Goal: Transaction & Acquisition: Download file/media

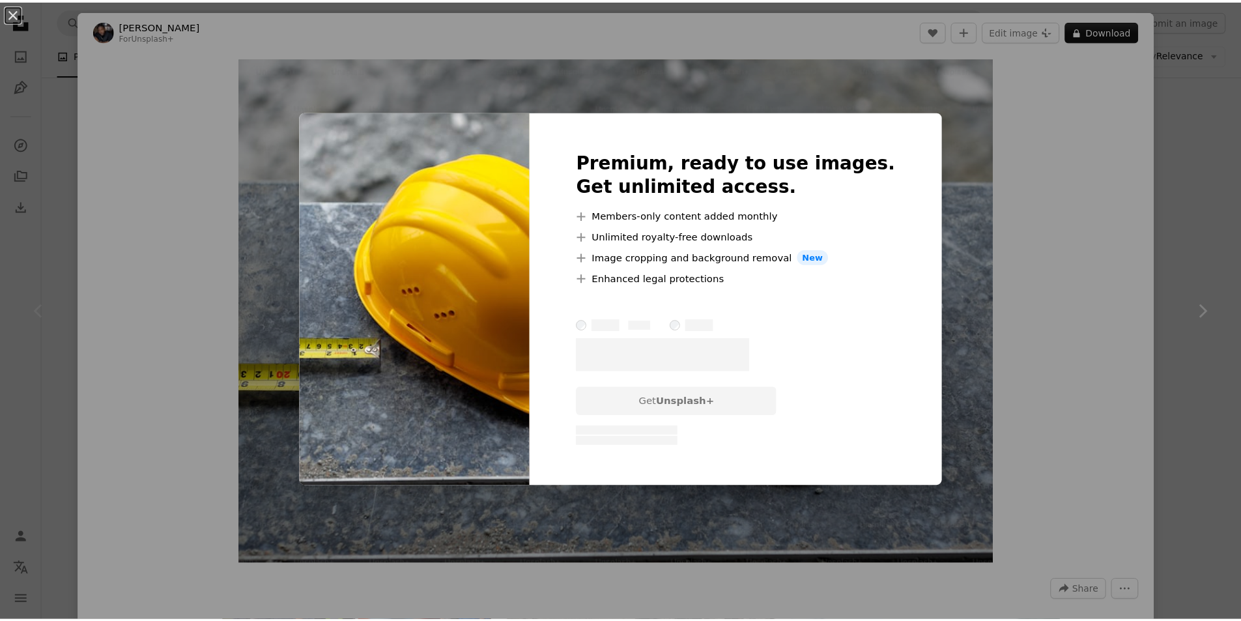
scroll to position [65, 0]
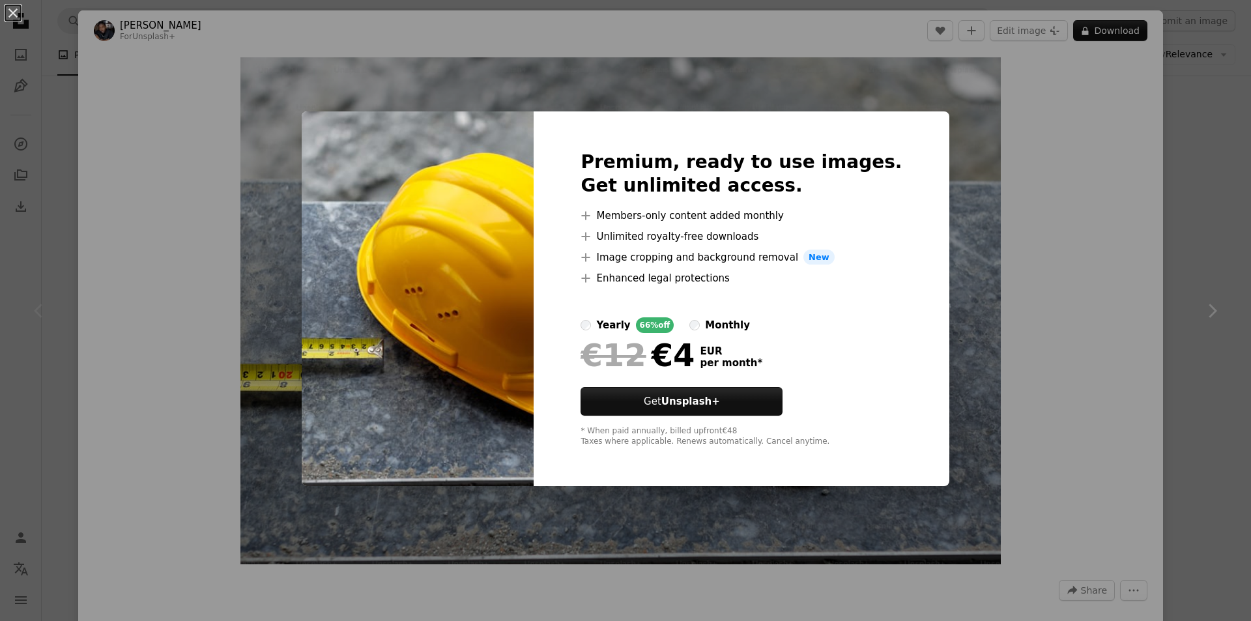
click at [1101, 189] on div "An X shape Premium, ready to use images. Get unlimited access. A plus sign Memb…" at bounding box center [625, 310] width 1251 height 621
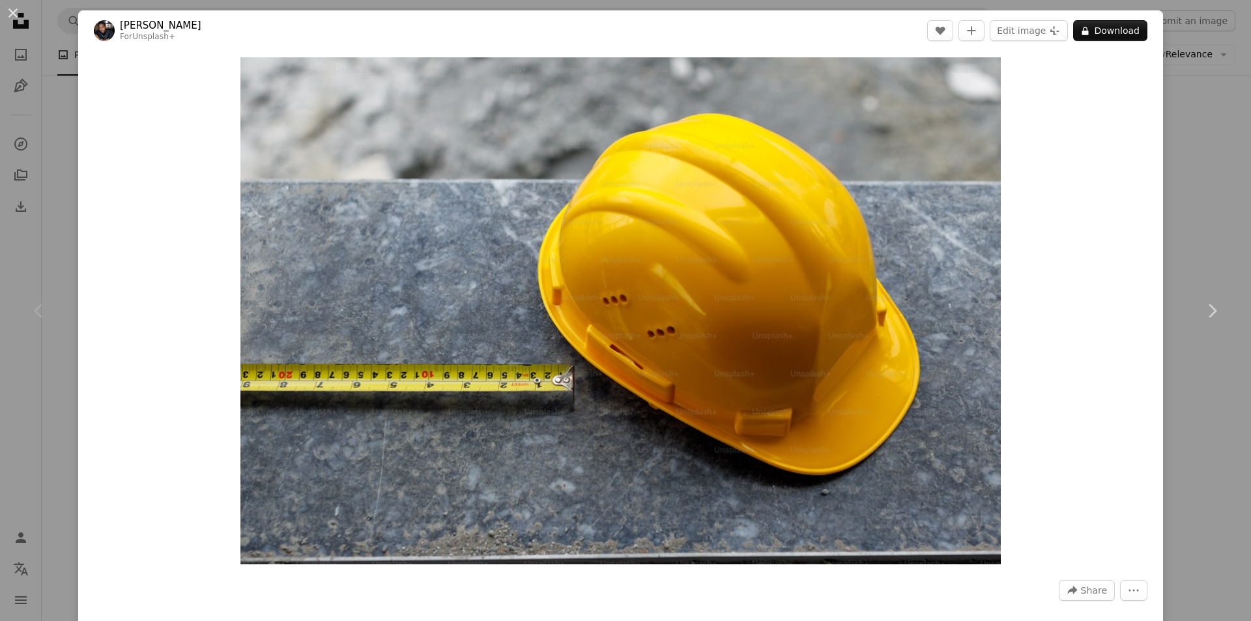
click at [1168, 96] on div "An X shape Chevron left Chevron right Ben Iwara For Unsplash+ A heart A plus si…" at bounding box center [625, 310] width 1251 height 621
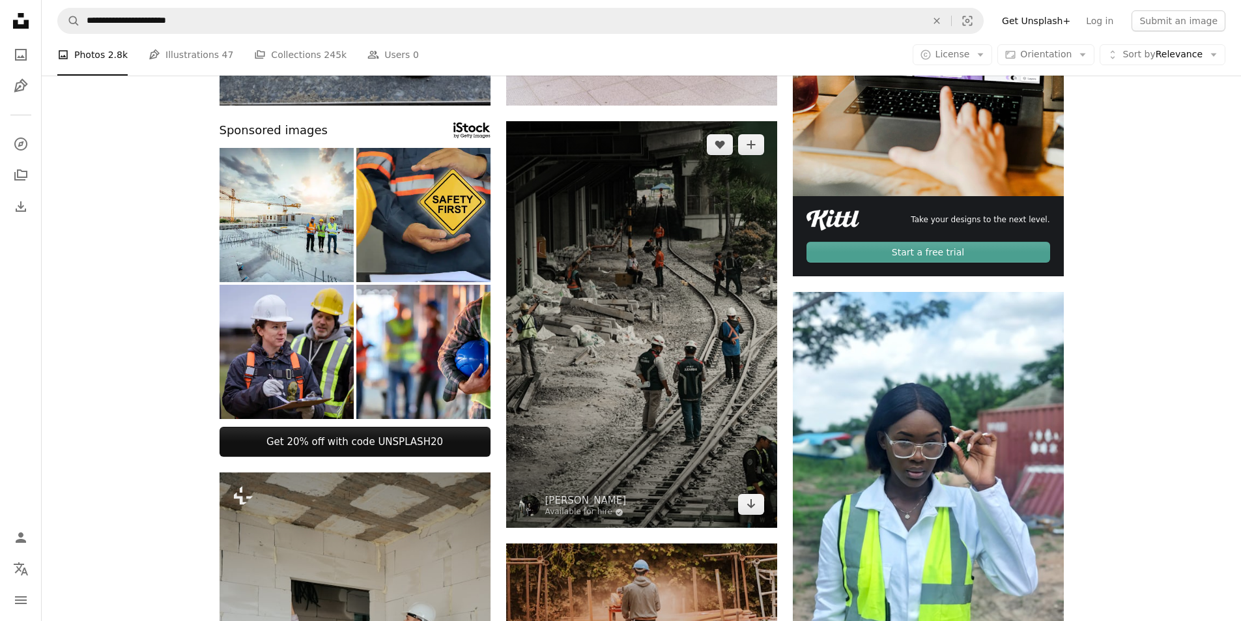
scroll to position [261, 0]
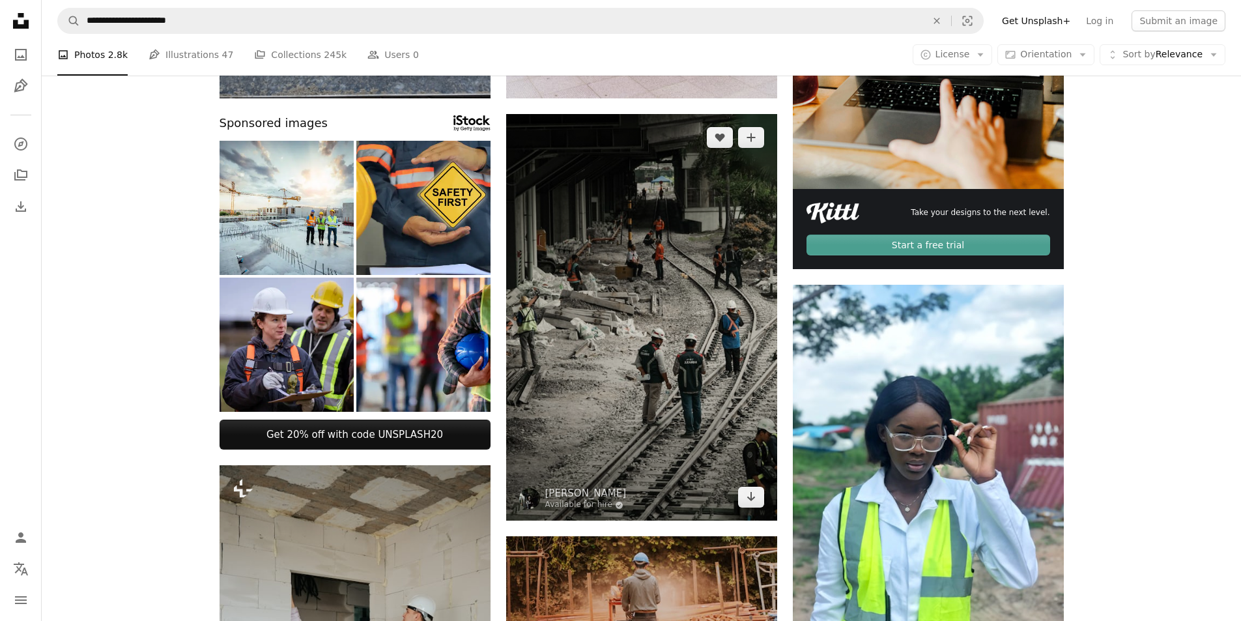
click at [658, 313] on img at bounding box center [641, 317] width 271 height 407
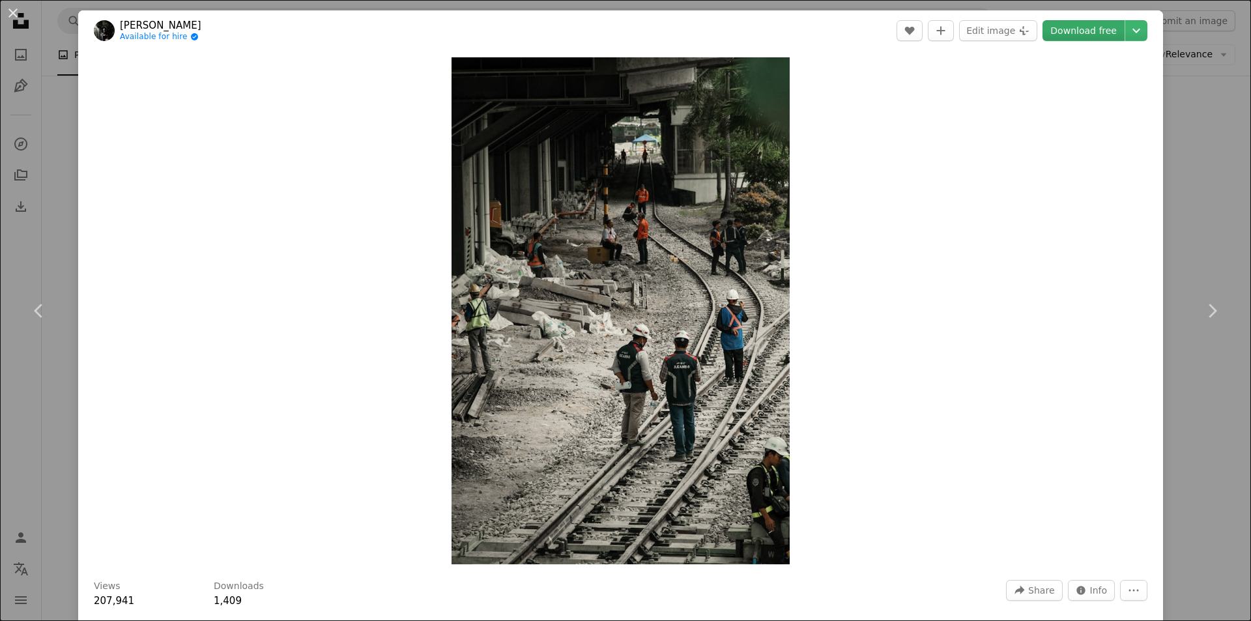
click at [1091, 33] on link "Download free" at bounding box center [1084, 30] width 82 height 21
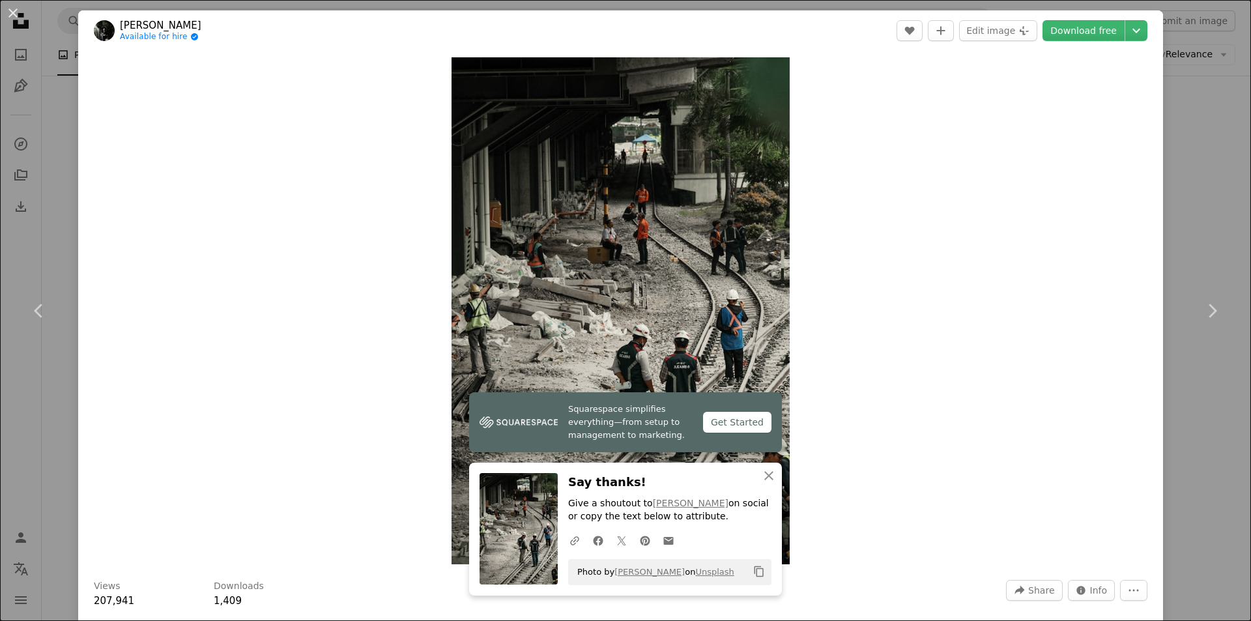
click at [1166, 70] on div "An X shape Chevron left Chevron right [PERSON_NAME] Available for hire A checkm…" at bounding box center [625, 310] width 1251 height 621
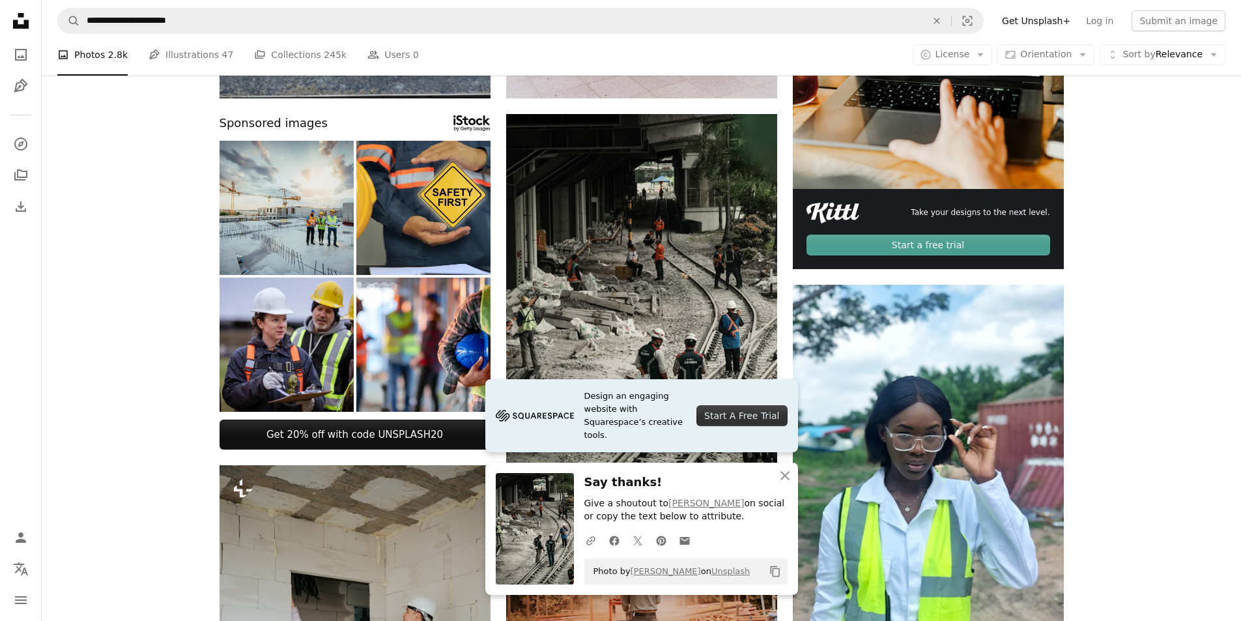
click at [312, 213] on img at bounding box center [287, 208] width 134 height 134
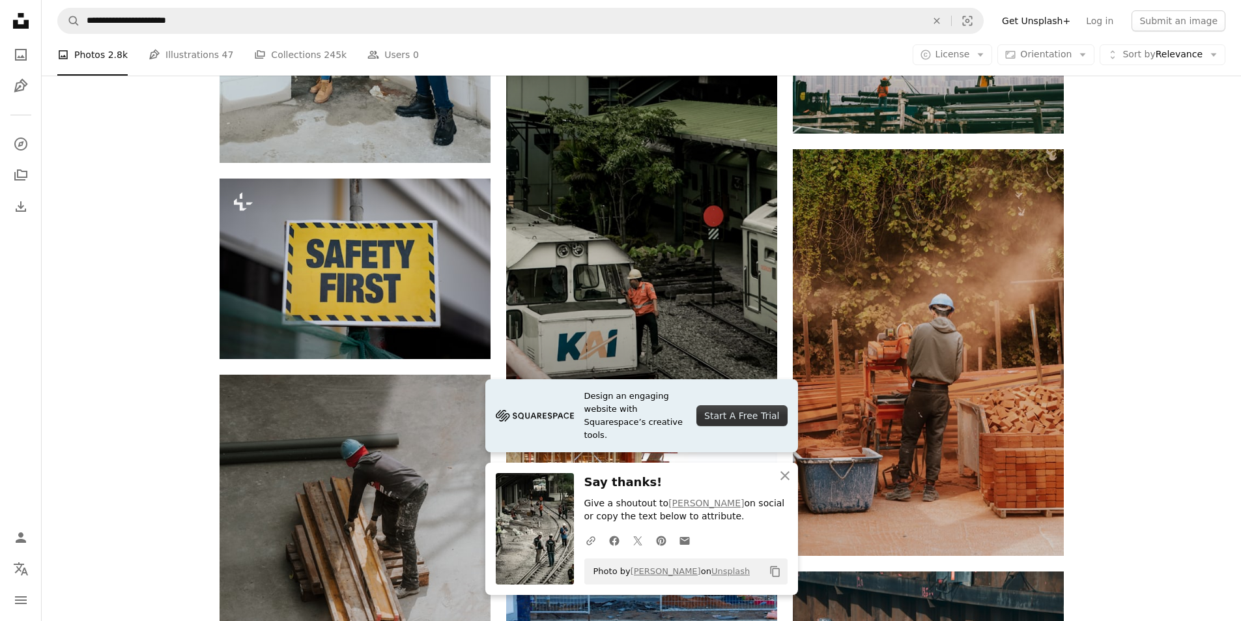
scroll to position [977, 0]
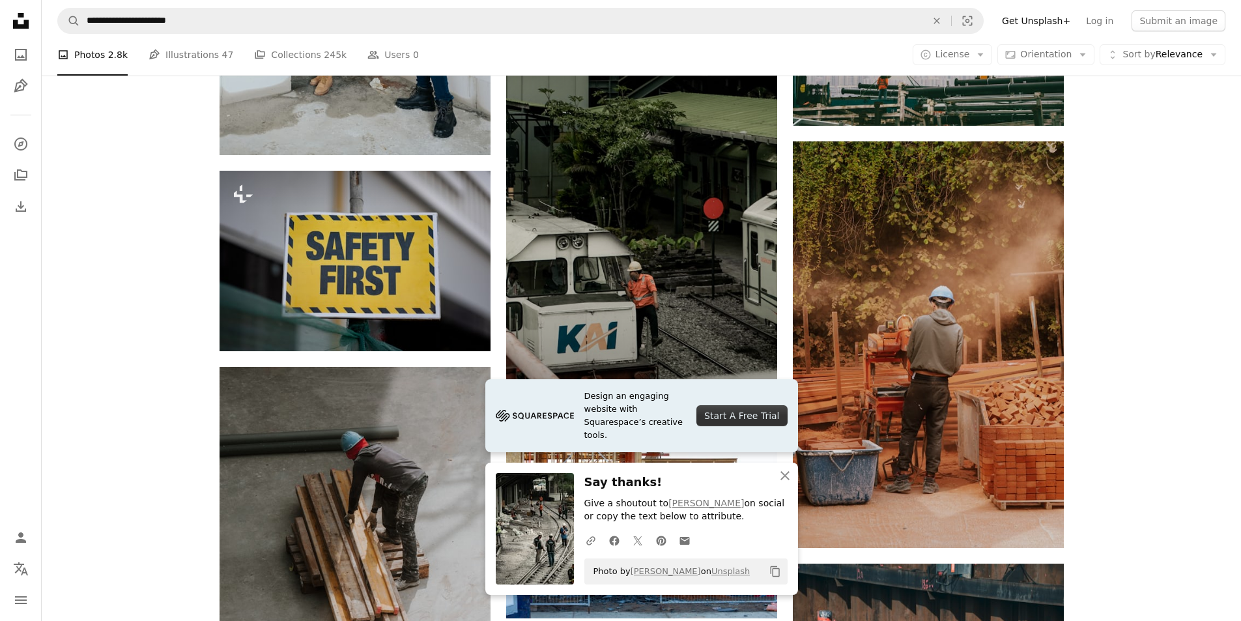
click at [637, 221] on img at bounding box center [641, 219] width 271 height 407
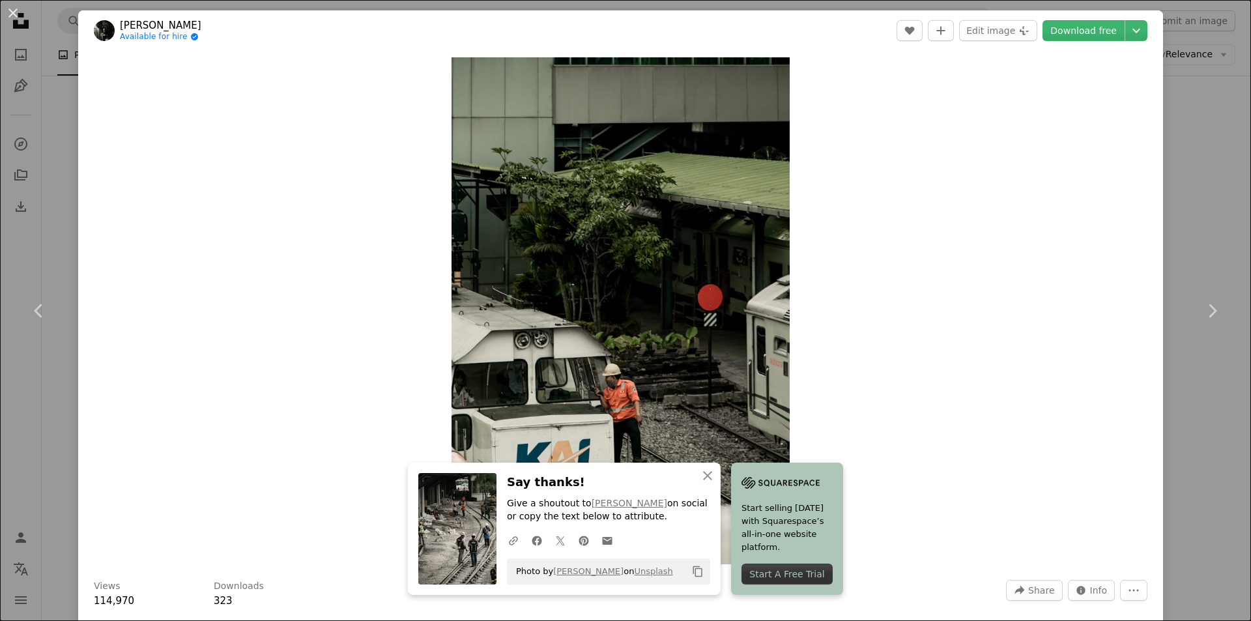
click at [1190, 101] on div "An X shape Chevron left Chevron right [PERSON_NAME] Available for hire A checkm…" at bounding box center [625, 310] width 1251 height 621
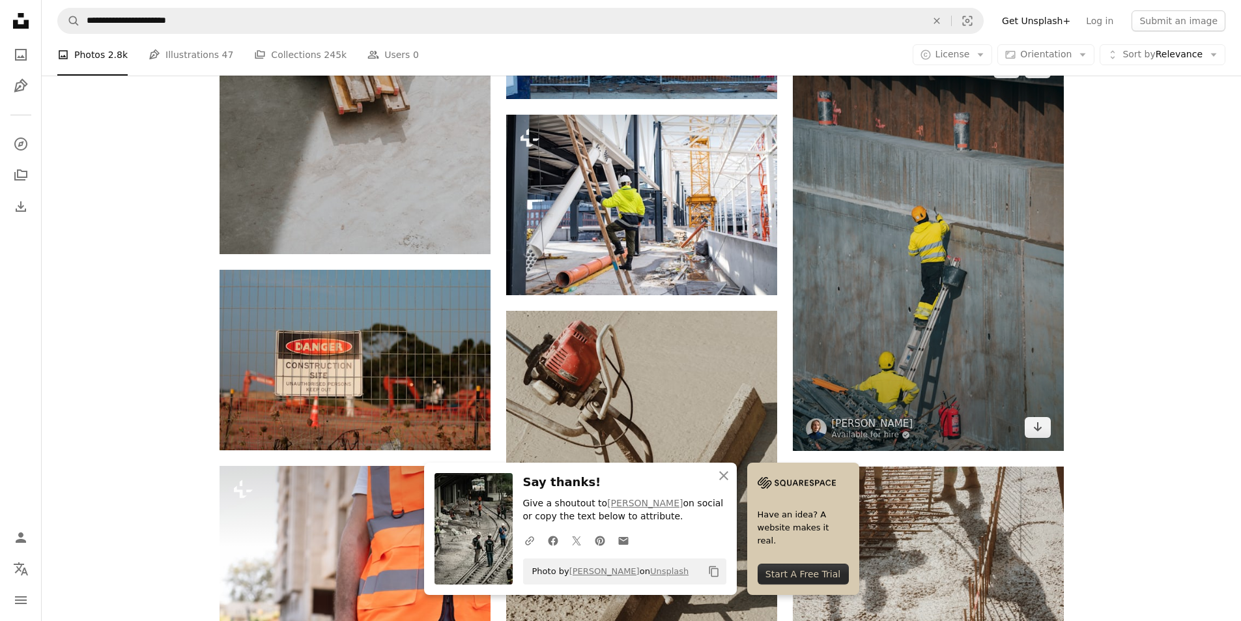
scroll to position [1499, 0]
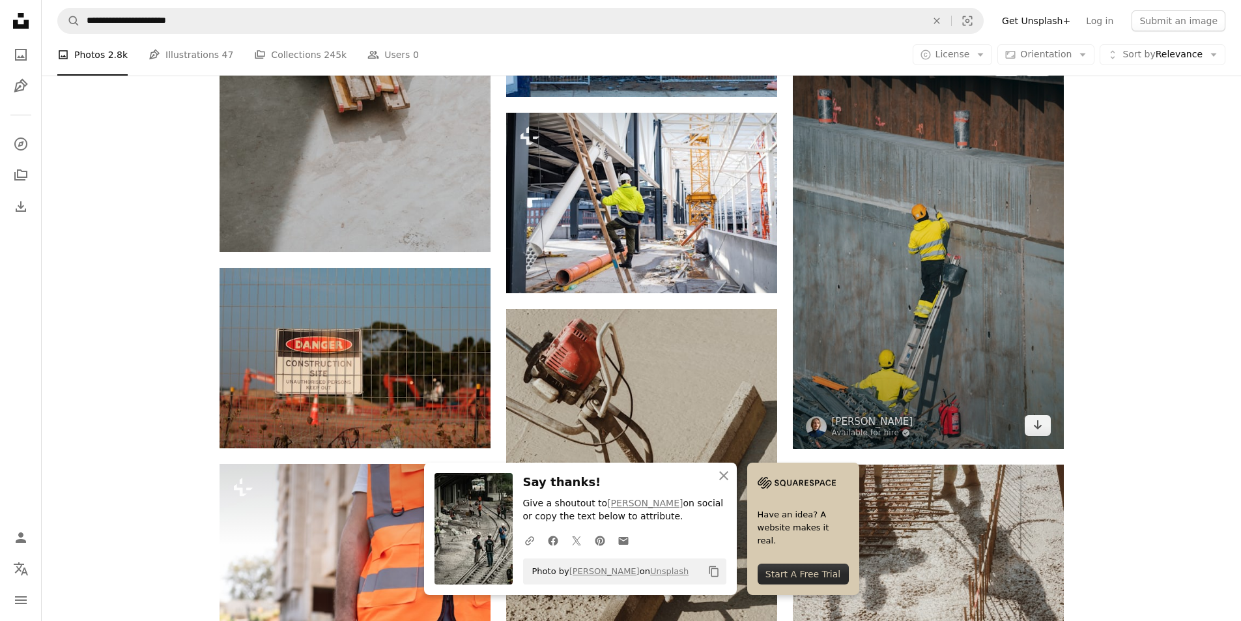
click at [875, 225] on img at bounding box center [928, 245] width 271 height 407
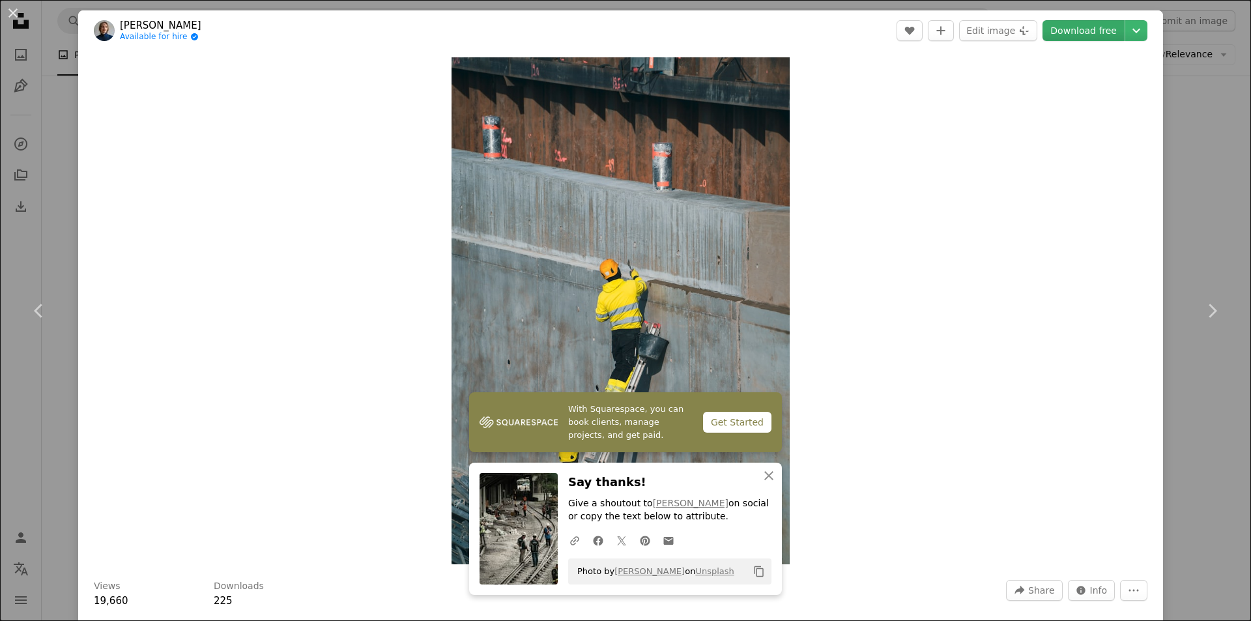
click at [1089, 31] on link "Download free" at bounding box center [1084, 30] width 82 height 21
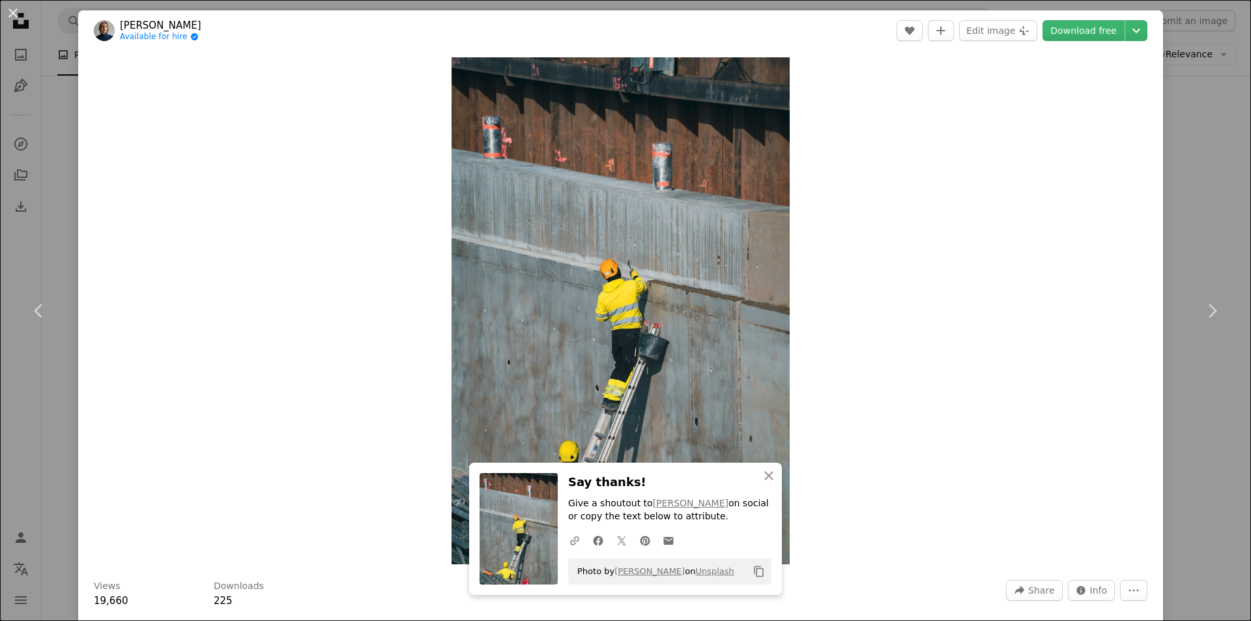
click at [48, 193] on div "An X shape Chevron left Chevron right Aleksi Partanen Available for hire A chec…" at bounding box center [625, 310] width 1251 height 621
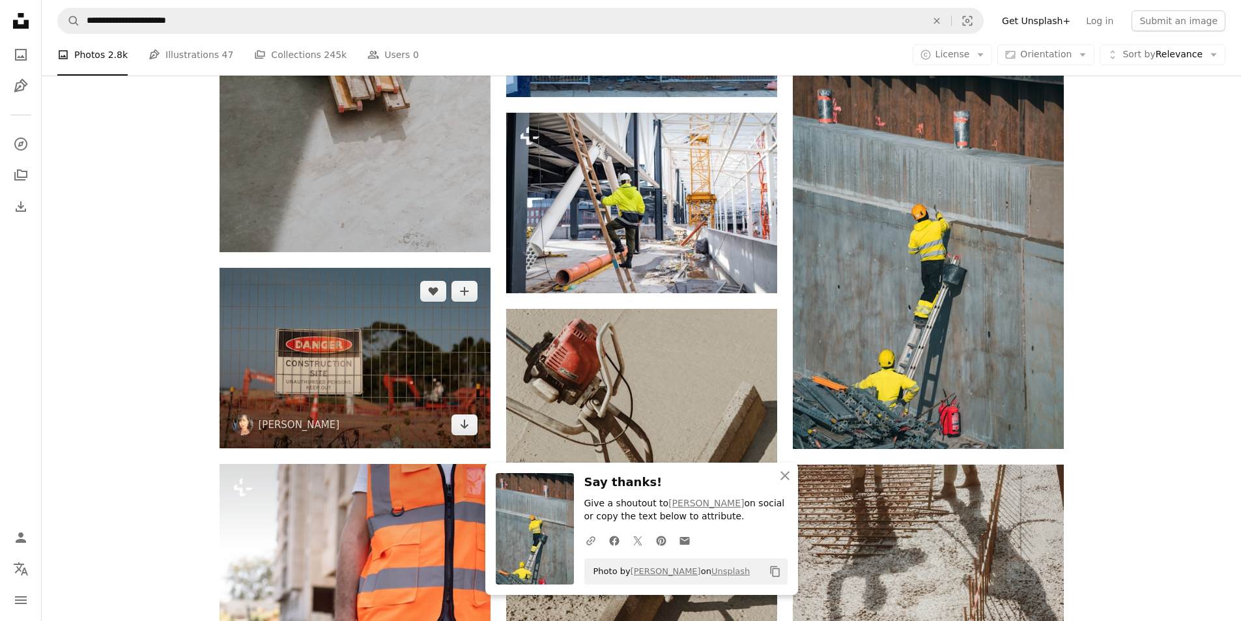
click at [407, 353] on img at bounding box center [355, 358] width 271 height 180
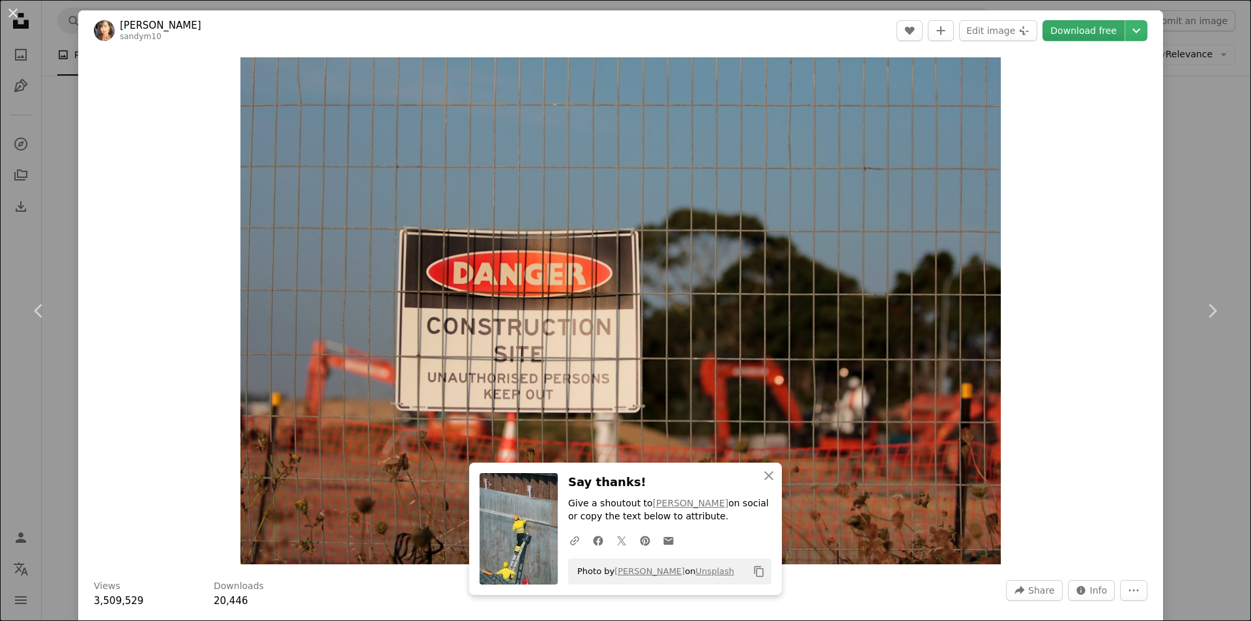
click at [1063, 29] on link "Download free" at bounding box center [1084, 30] width 82 height 21
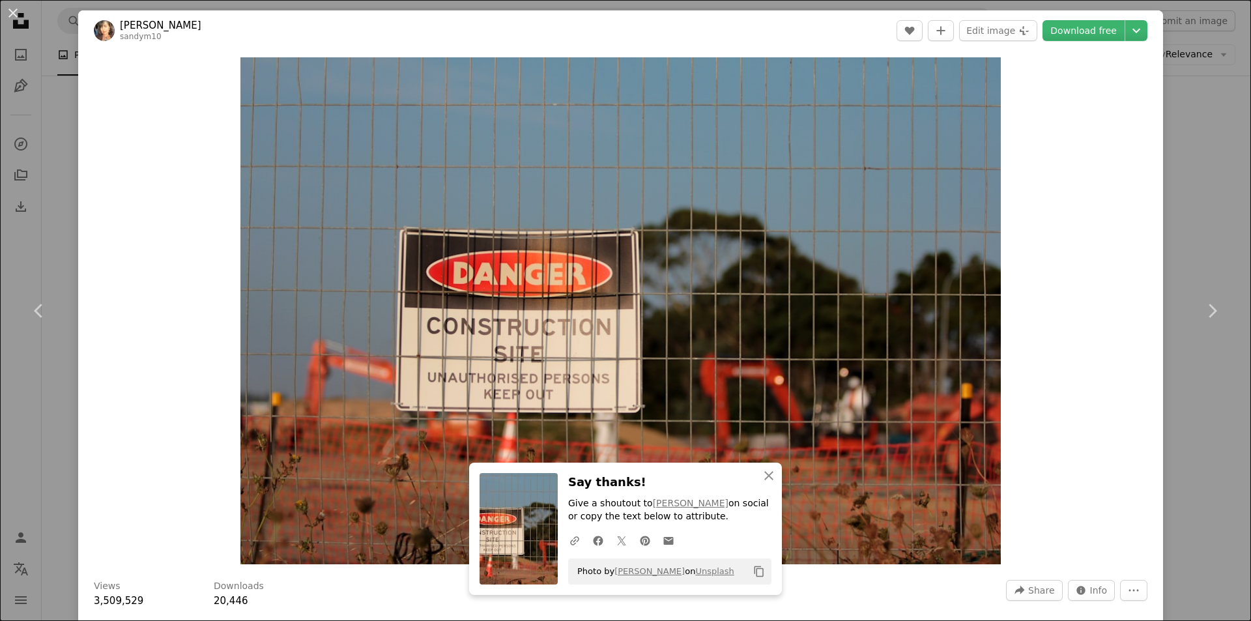
click at [1175, 224] on div "An X shape Chevron left Chevron right [PERSON_NAME] sandym10 A heart A plus sig…" at bounding box center [625, 310] width 1251 height 621
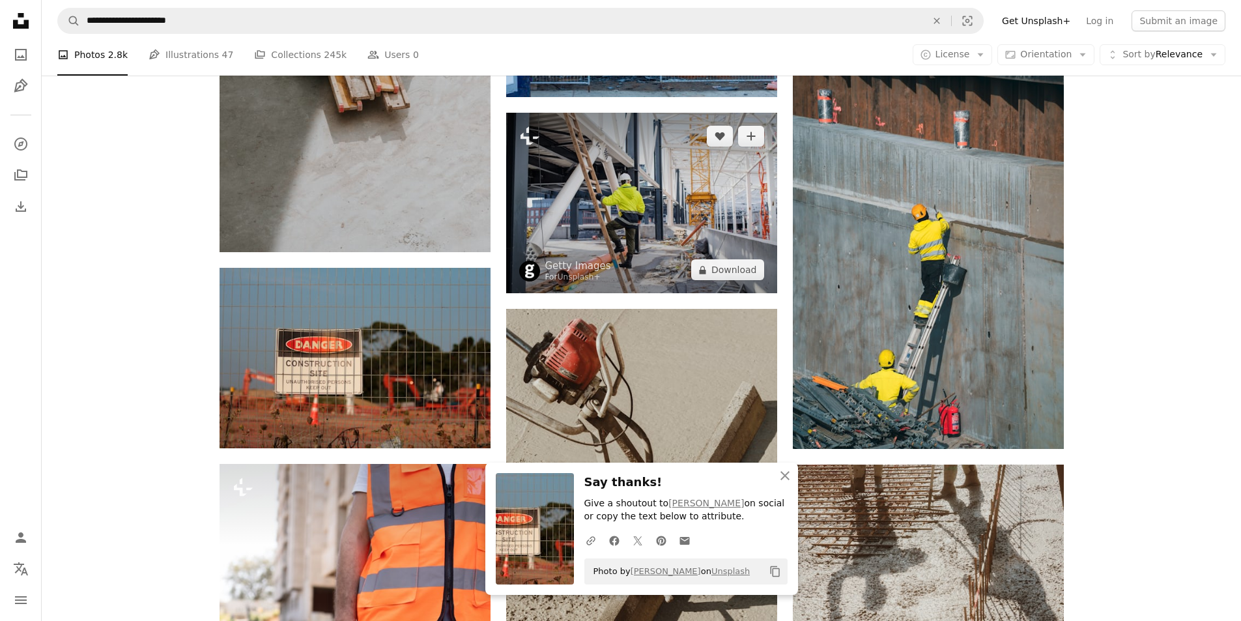
click at [700, 186] on img at bounding box center [641, 203] width 271 height 180
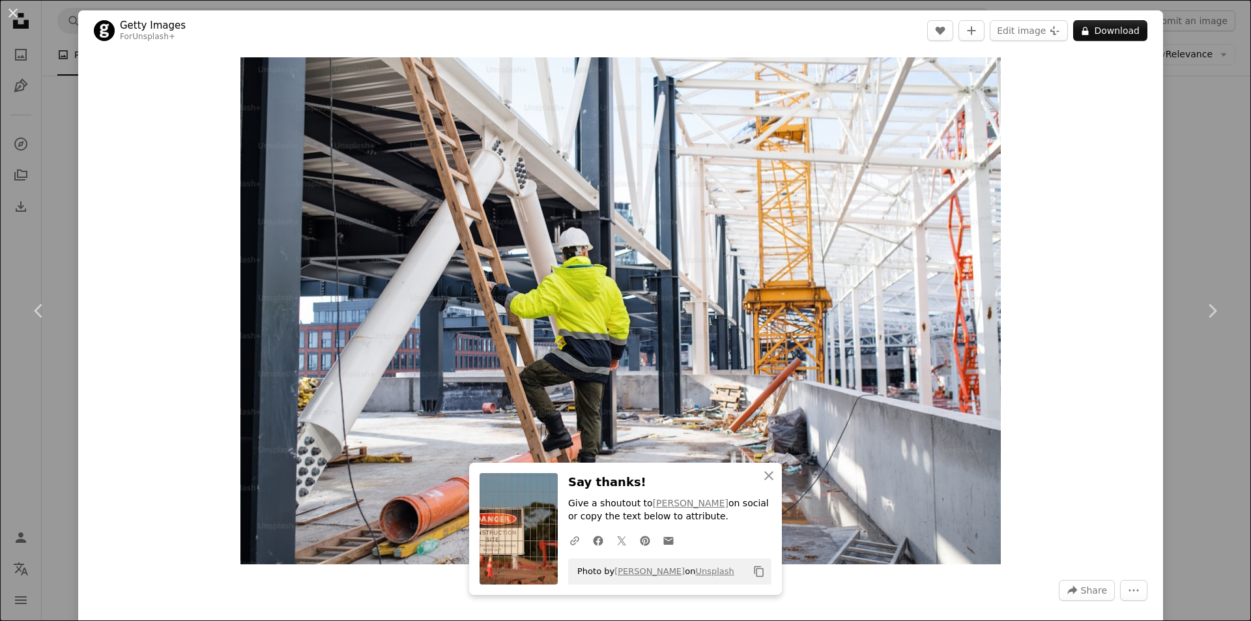
click at [1209, 146] on div "An X shape Chevron left Chevron right Getty Images For Unsplash+ A heart A plus…" at bounding box center [625, 310] width 1251 height 621
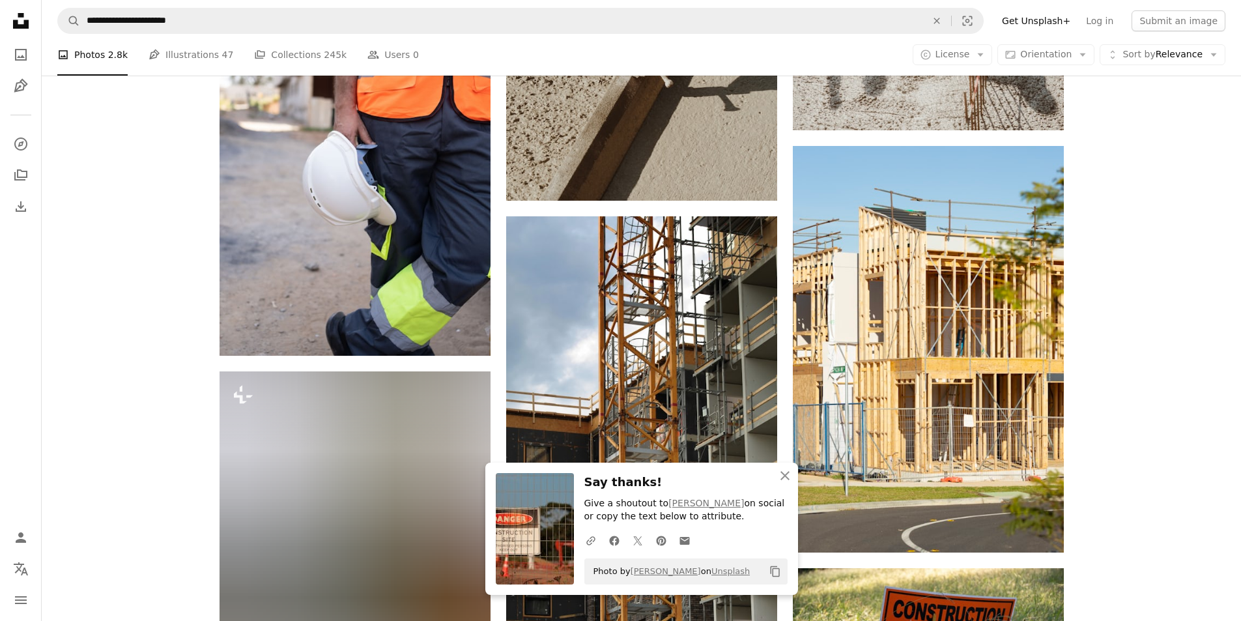
scroll to position [2020, 0]
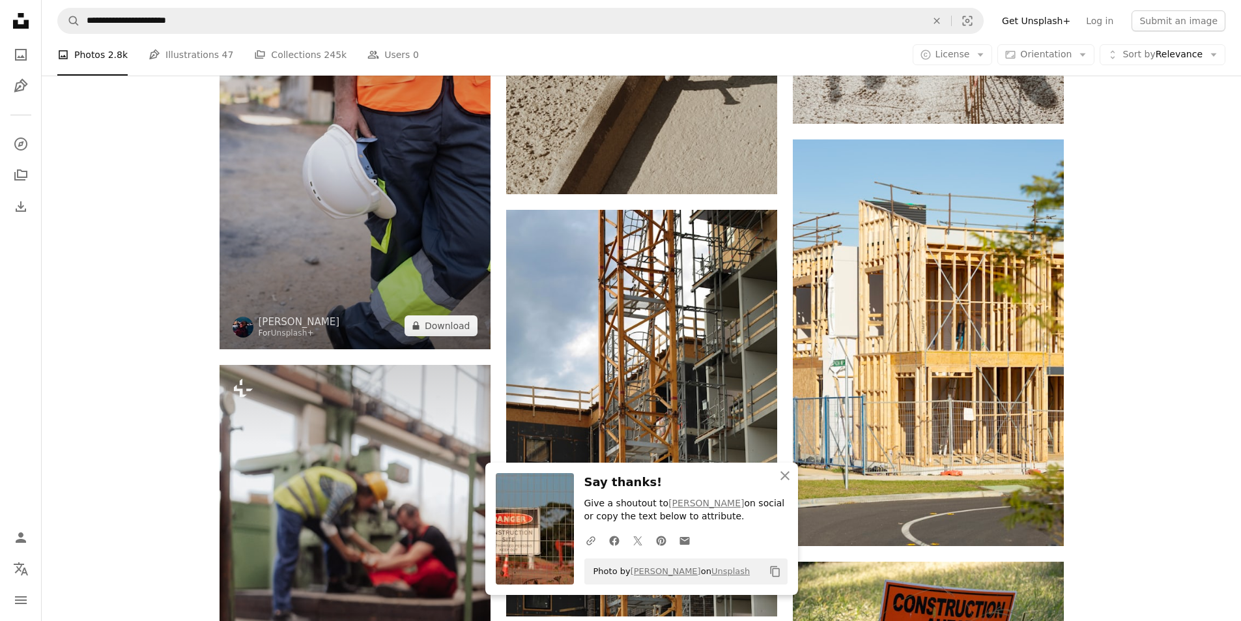
click at [366, 213] on img at bounding box center [355, 146] width 271 height 407
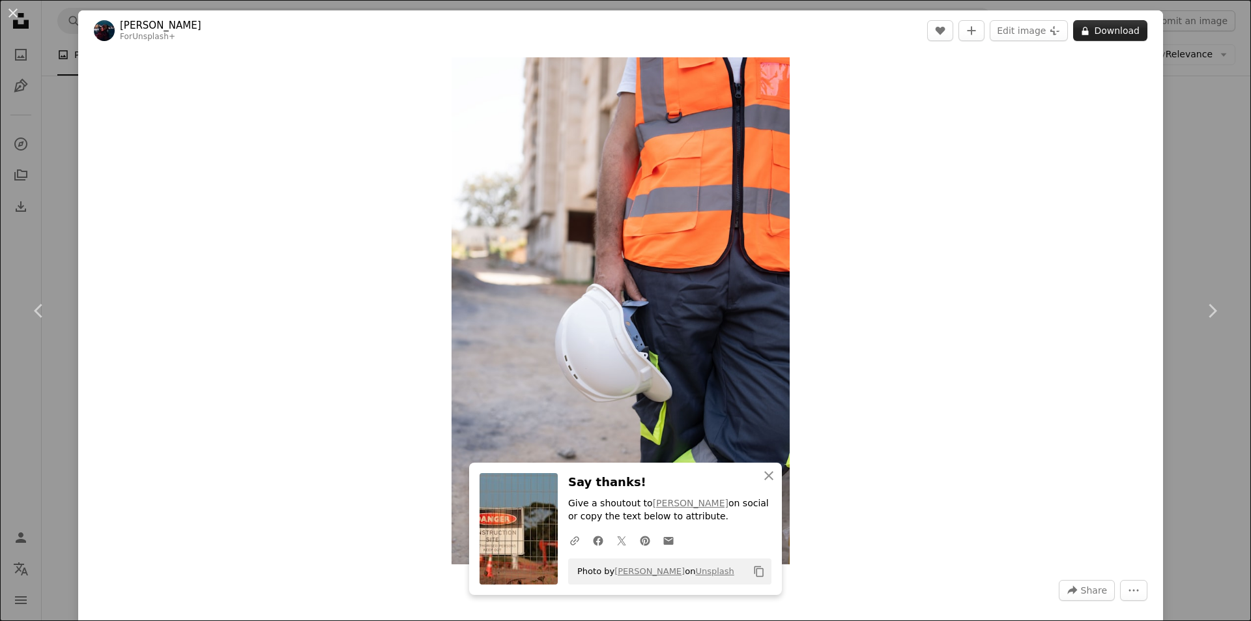
click at [1102, 35] on button "A lock Download" at bounding box center [1110, 30] width 74 height 21
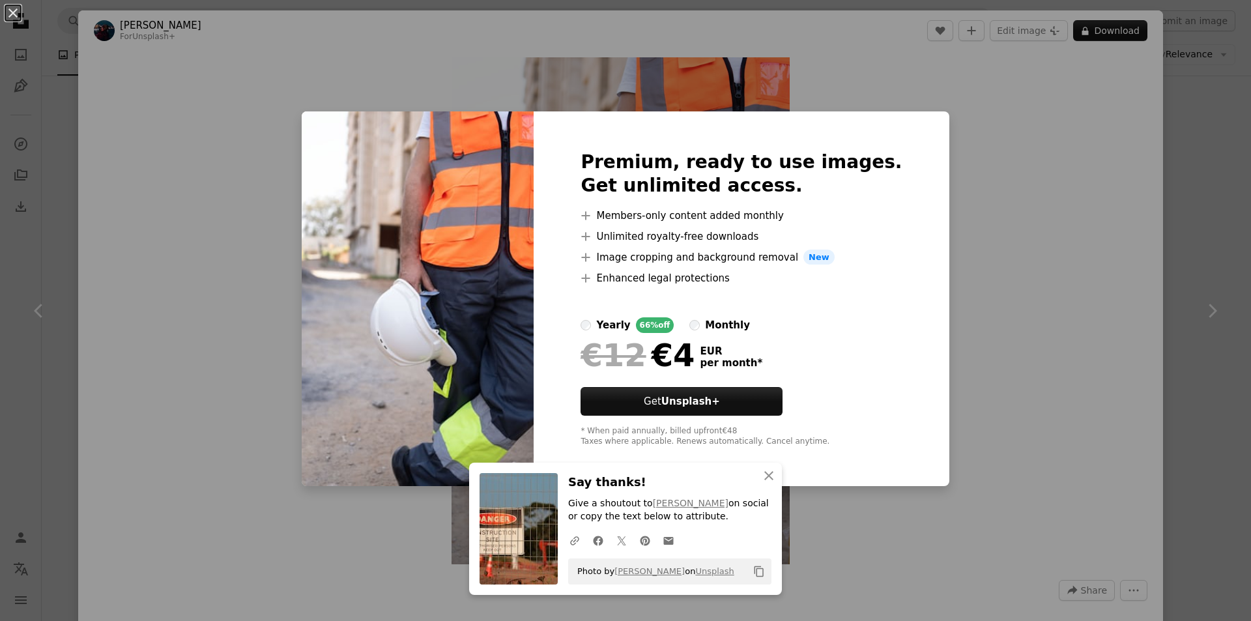
click at [1154, 182] on div "An X shape Premium, ready to use images. Get unlimited access. A plus sign Memb…" at bounding box center [625, 310] width 1251 height 621
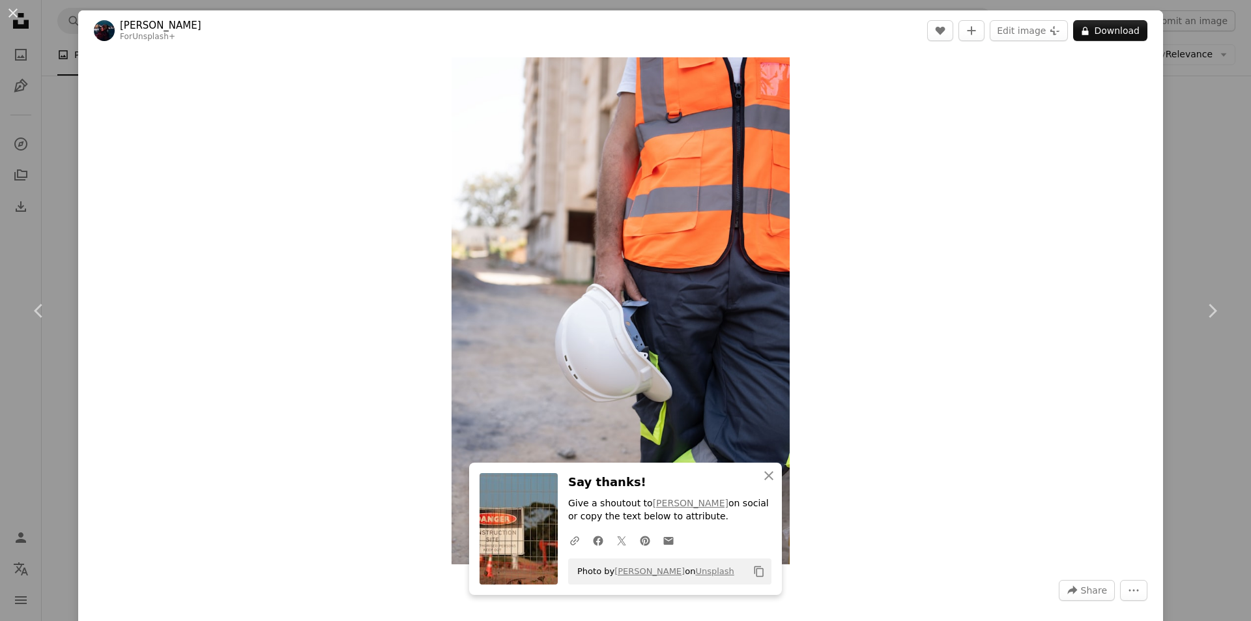
click at [1154, 182] on div "An X shape Chevron left Chevron right [PERSON_NAME] For Unsplash+ A heart A plu…" at bounding box center [625, 310] width 1251 height 621
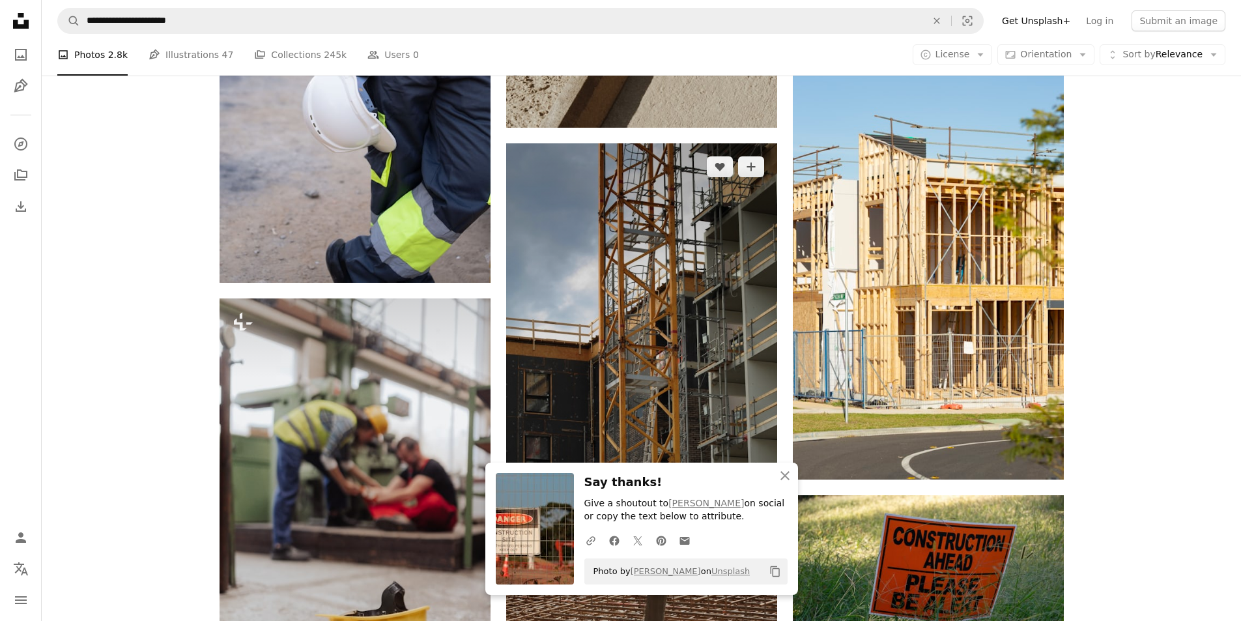
scroll to position [2150, 0]
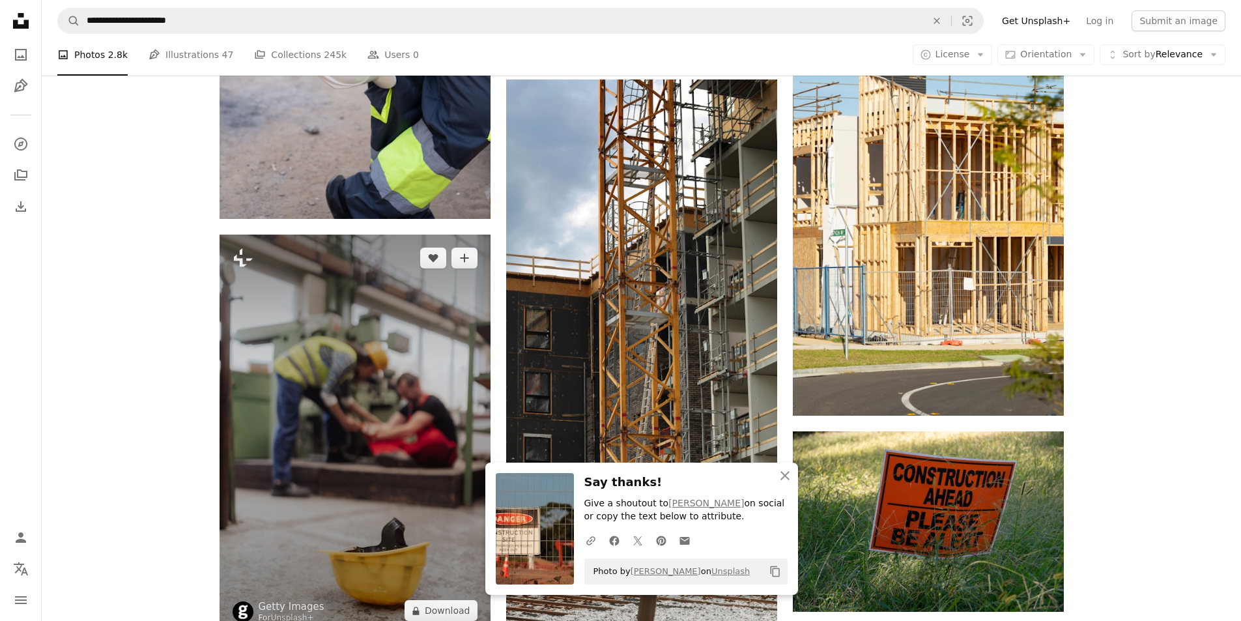
click at [447, 331] on img at bounding box center [355, 434] width 271 height 399
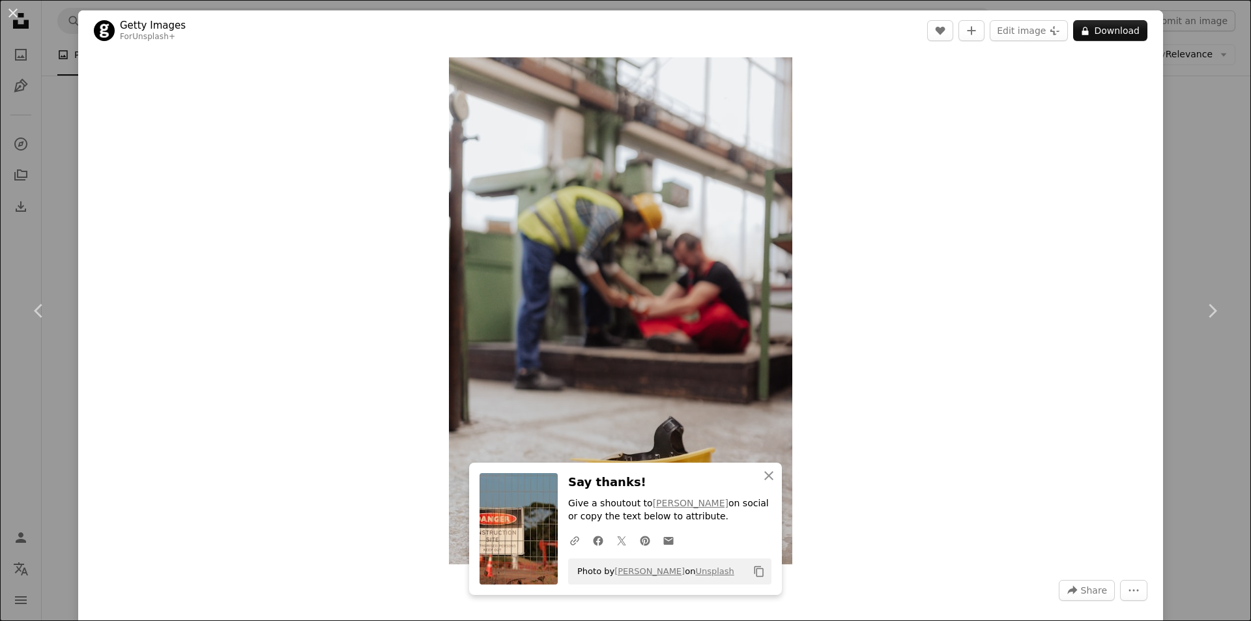
click at [1194, 190] on div "An X shape Chevron left Chevron right Getty Images For Unsplash+ A heart A plus…" at bounding box center [625, 310] width 1251 height 621
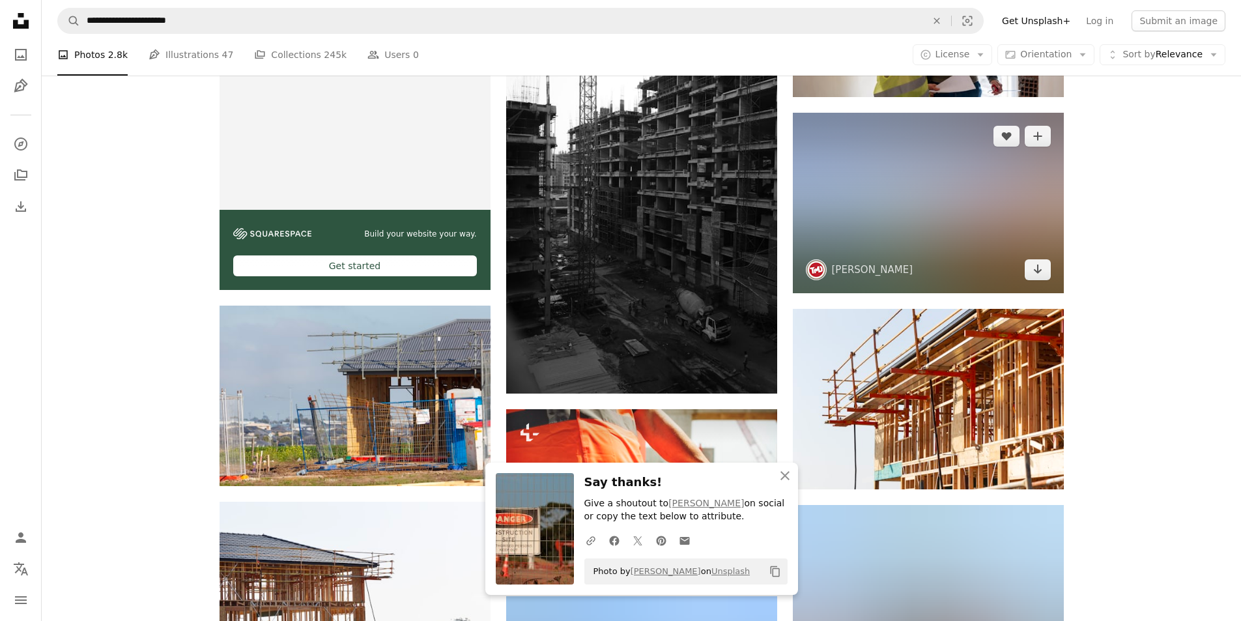
scroll to position [2867, 0]
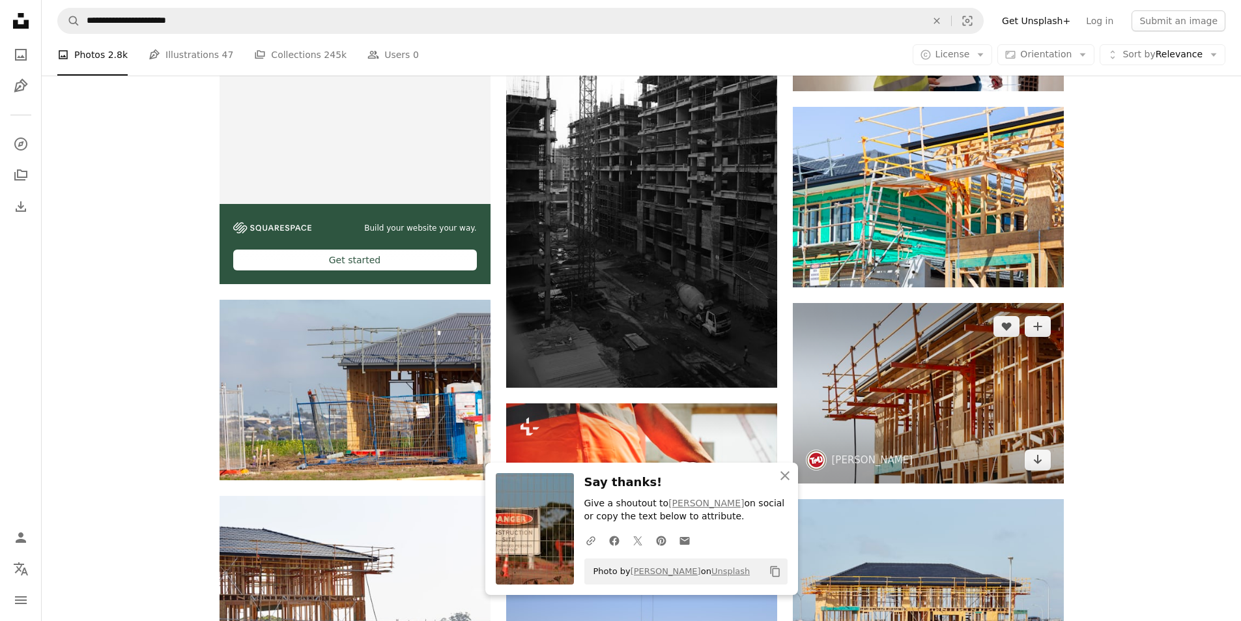
click at [874, 341] on img at bounding box center [928, 393] width 271 height 180
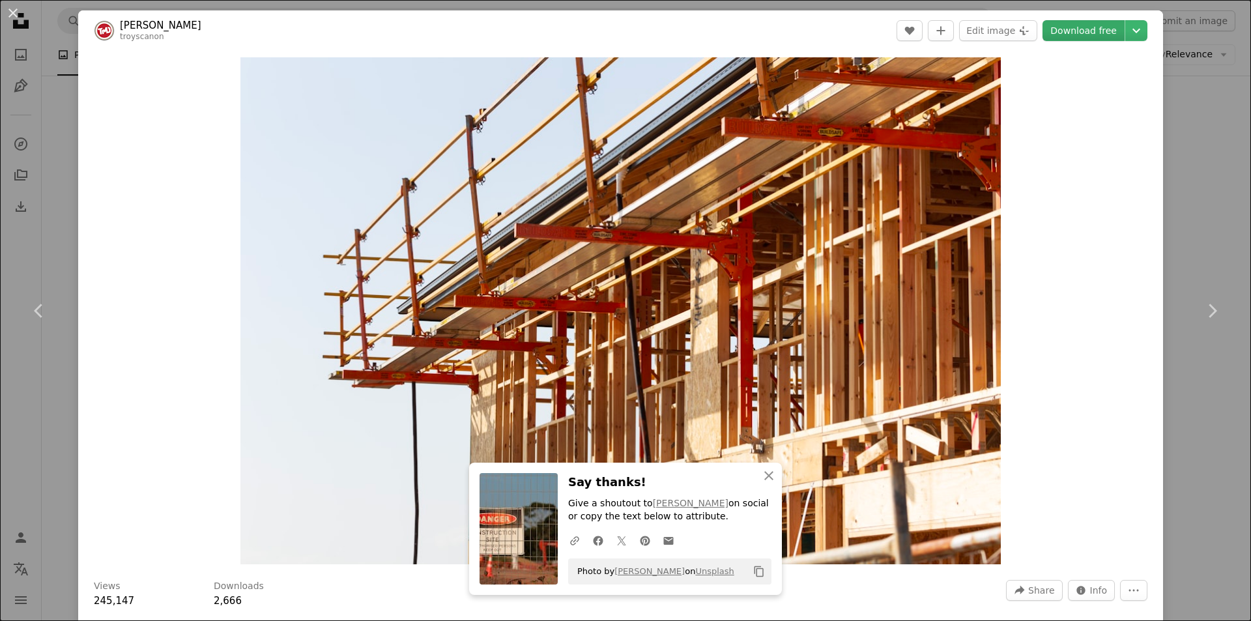
click at [1056, 27] on link "Download free" at bounding box center [1084, 30] width 82 height 21
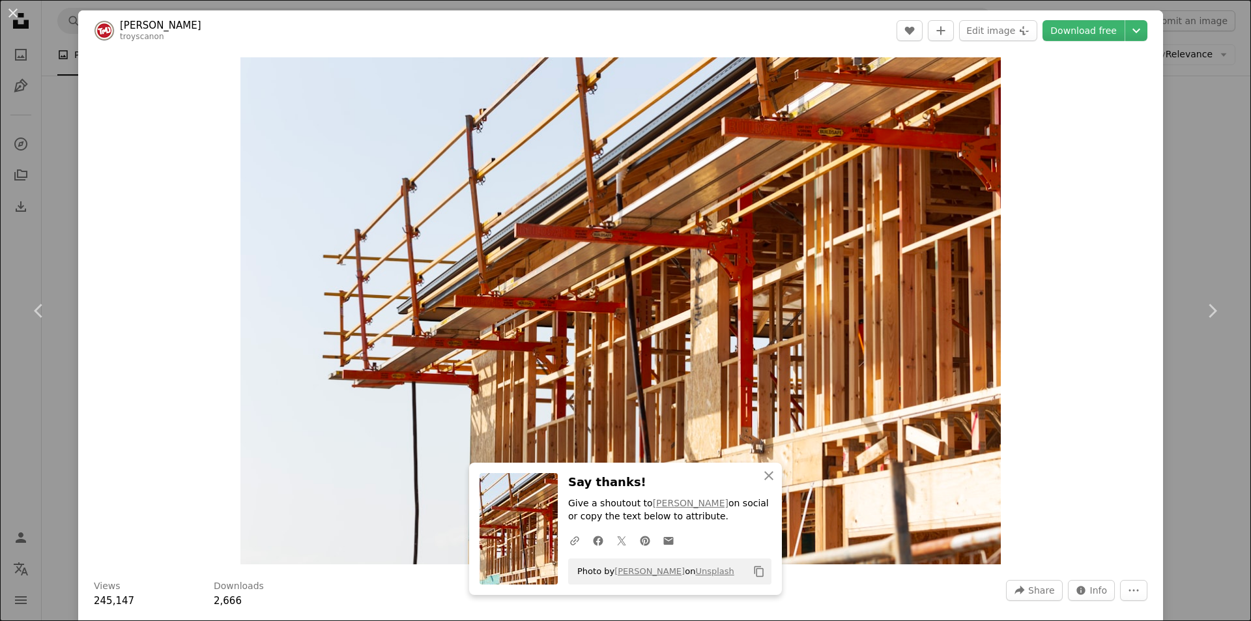
click at [1179, 190] on div "An X shape Chevron left Chevron right [PERSON_NAME] troyscanon A heart A plus s…" at bounding box center [625, 310] width 1251 height 621
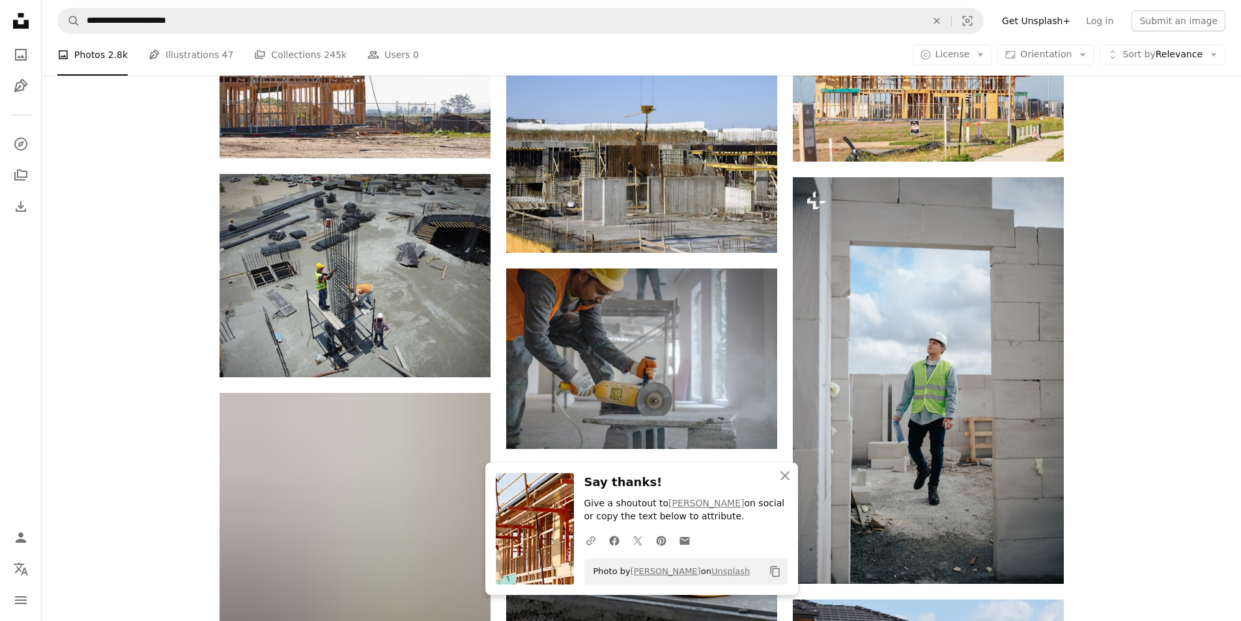
scroll to position [3388, 0]
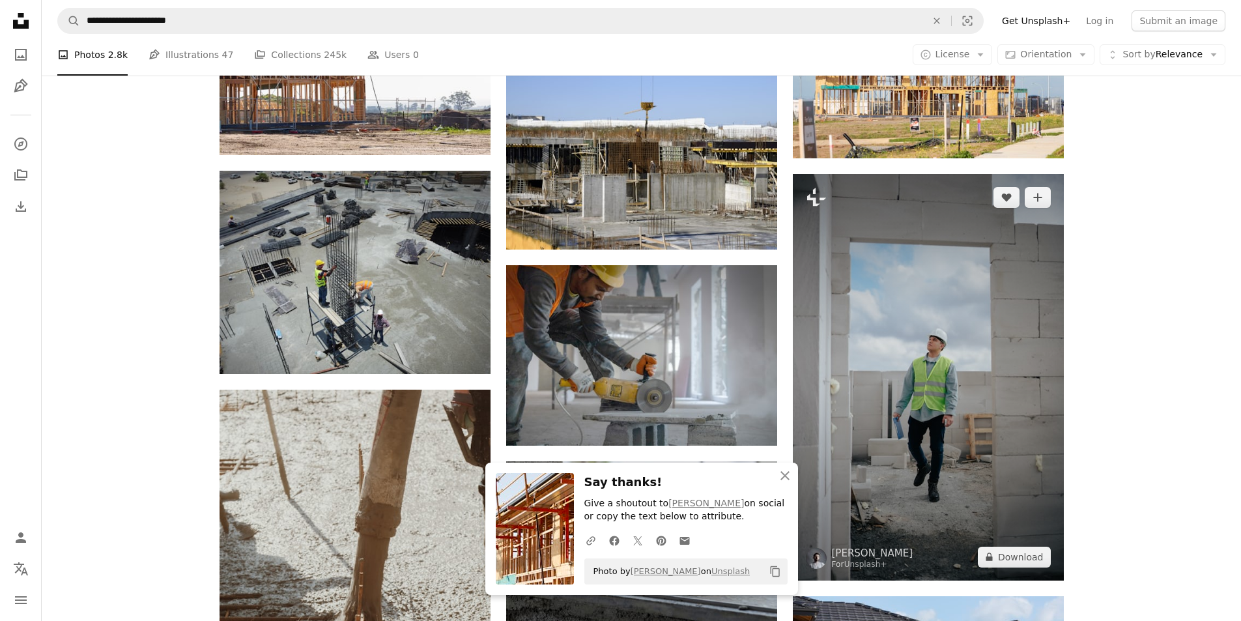
click at [940, 341] on img at bounding box center [928, 377] width 271 height 407
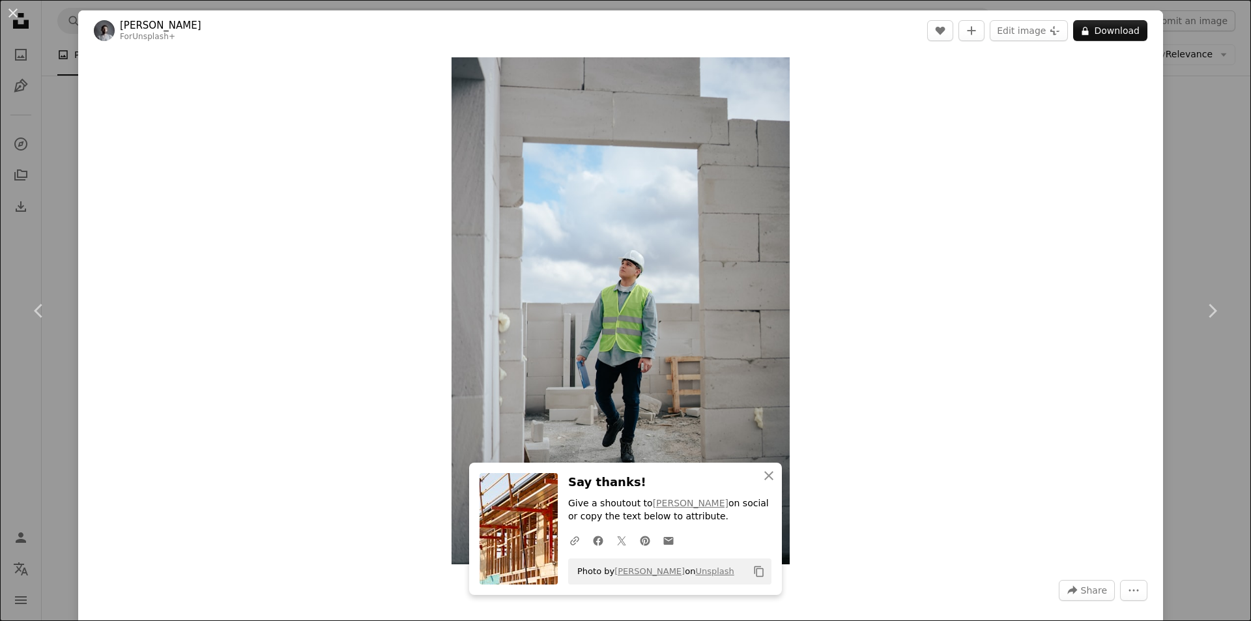
click at [1154, 159] on div "An X shape Chevron left Chevron right Yunus Tuğ For Unsplash+ A heart A plus si…" at bounding box center [625, 310] width 1251 height 621
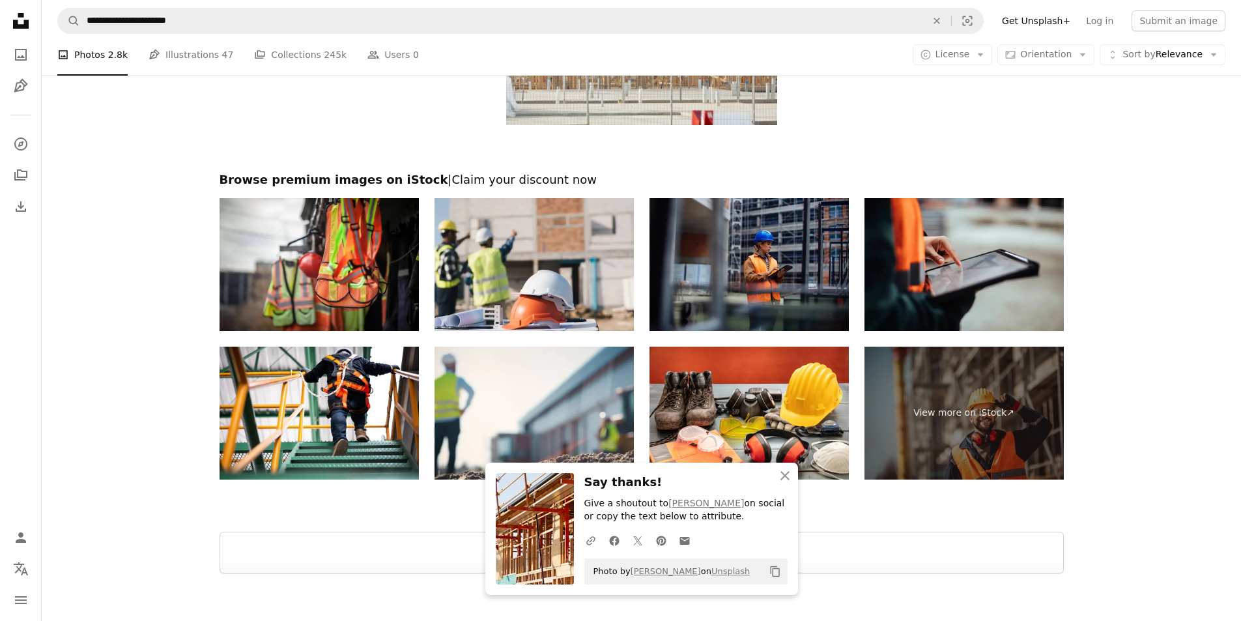
scroll to position [4300, 0]
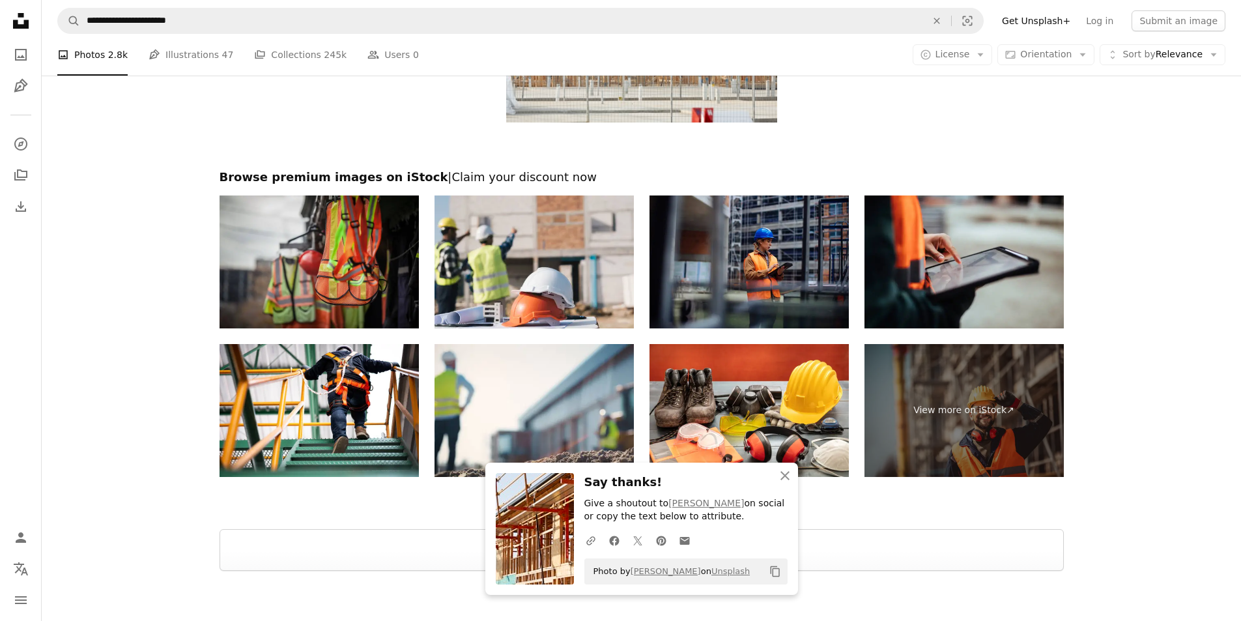
click at [378, 240] on img at bounding box center [319, 261] width 199 height 133
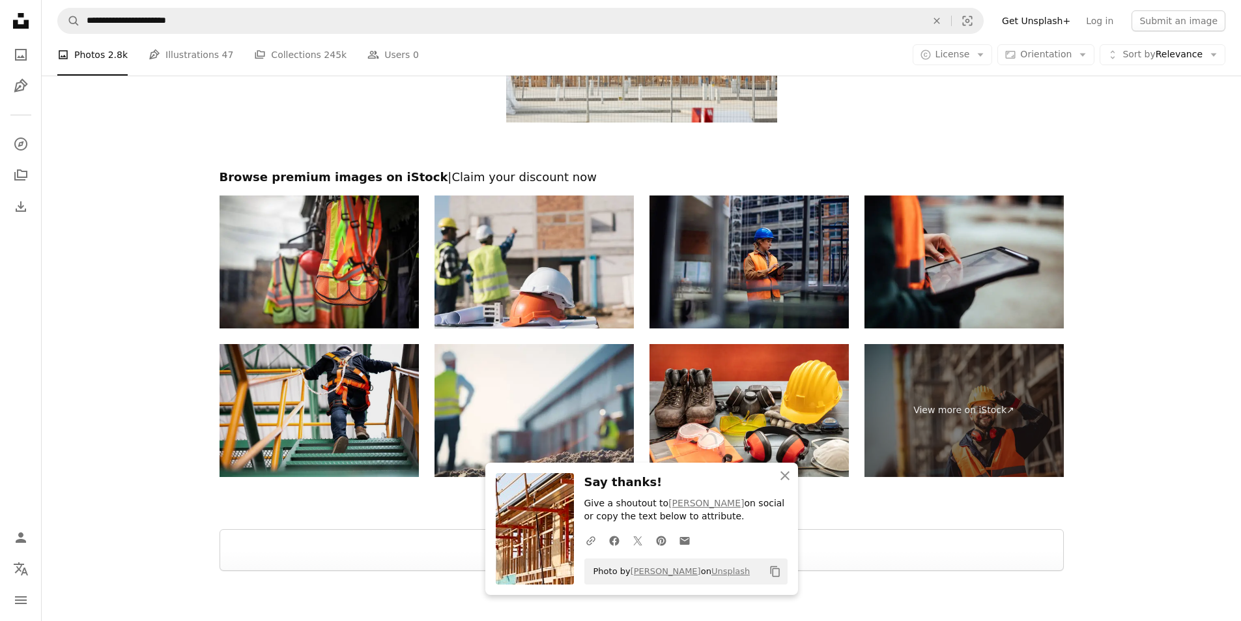
click at [334, 405] on img at bounding box center [319, 410] width 199 height 133
